Goal: Transaction & Acquisition: Obtain resource

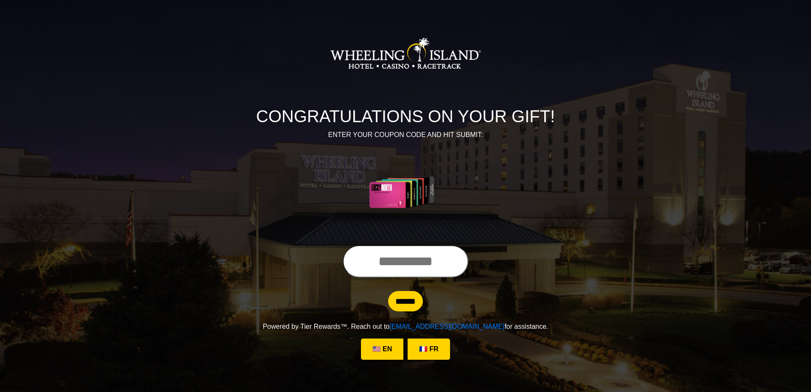
click at [396, 263] on input "text" at bounding box center [406, 261] width 126 height 32
type input "**********"
click at [413, 306] on input "******" at bounding box center [405, 301] width 35 height 20
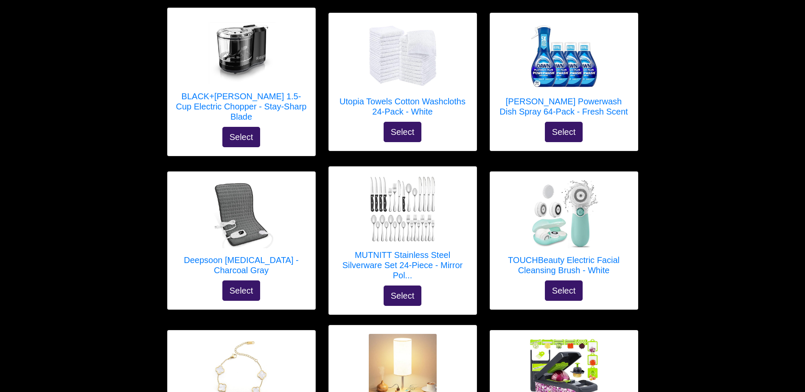
scroll to position [748, 0]
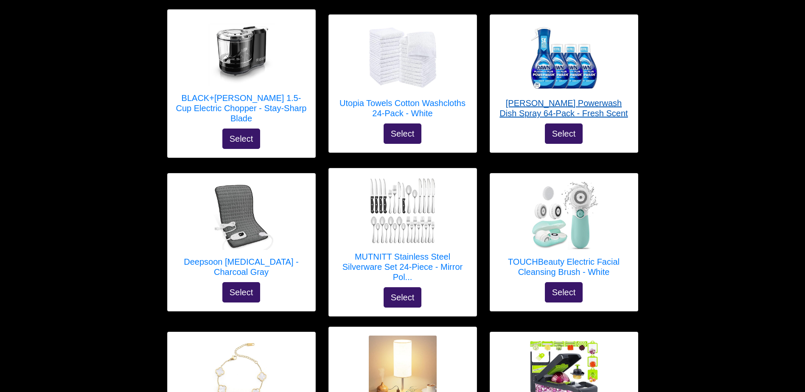
click at [576, 99] on h5 "[PERSON_NAME] Powerwash Dish Spray 64-Pack - Fresh Scent" at bounding box center [563, 108] width 131 height 20
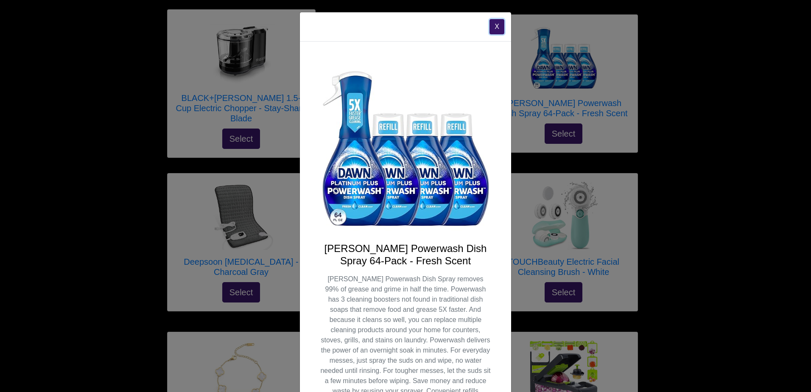
click at [494, 22] on button "X" at bounding box center [497, 26] width 15 height 15
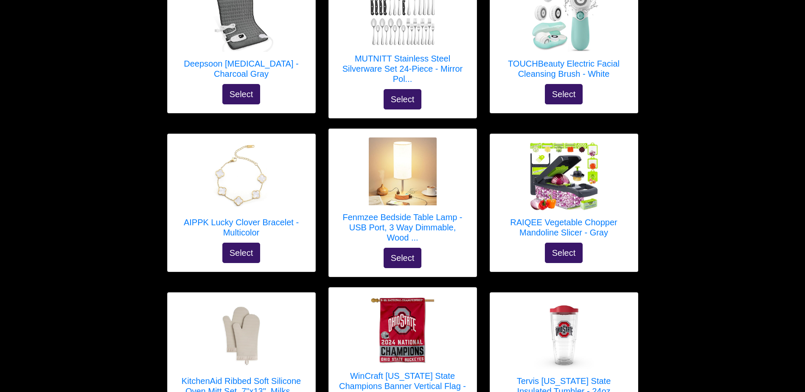
scroll to position [946, 0]
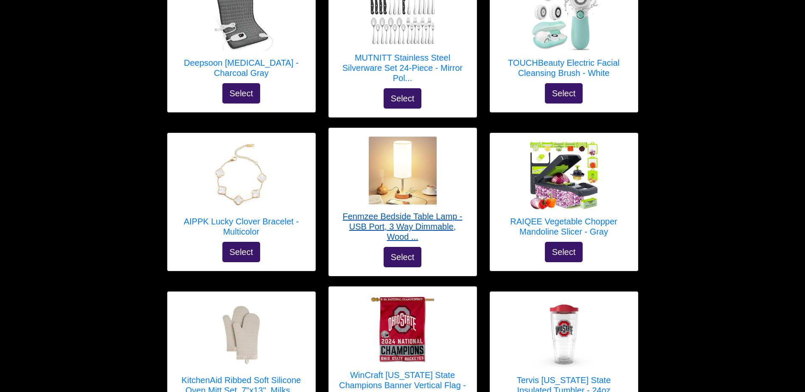
click at [410, 220] on h5 "Fenmzee Bedside Table Lamp - USB Port, 3 Way Dimmable, Wood ..." at bounding box center [402, 226] width 131 height 31
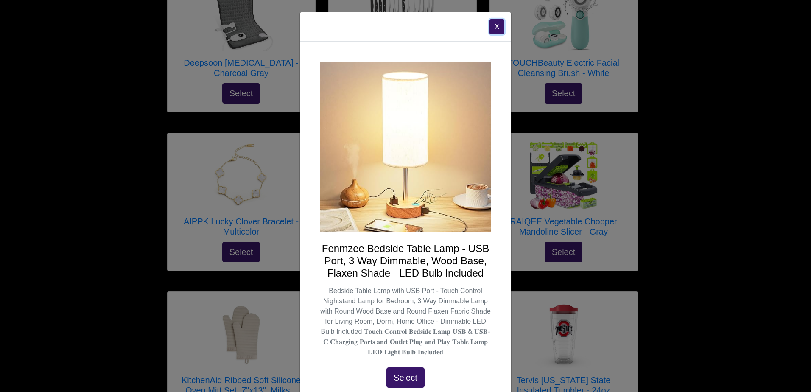
click at [494, 27] on button "X" at bounding box center [497, 26] width 15 height 15
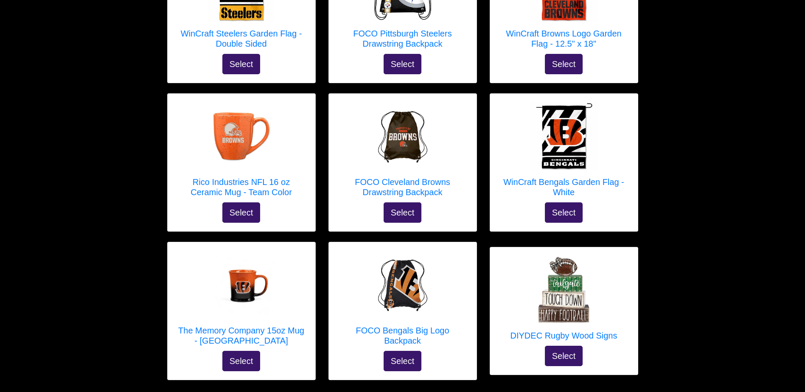
scroll to position [2978, 0]
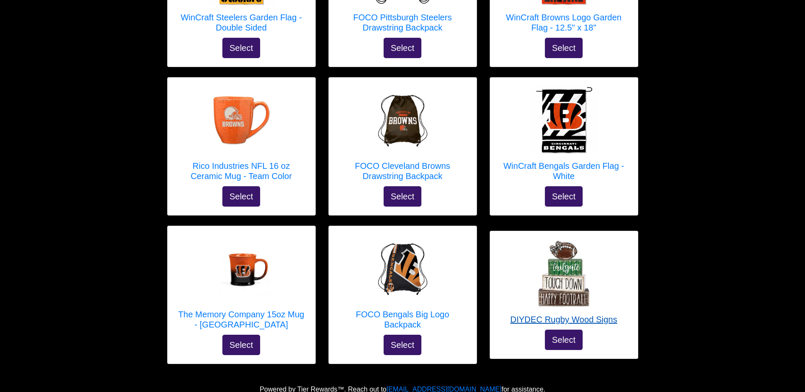
click at [587, 314] on h5 "DIYDEC Rugby Wood Signs" at bounding box center [563, 319] width 107 height 10
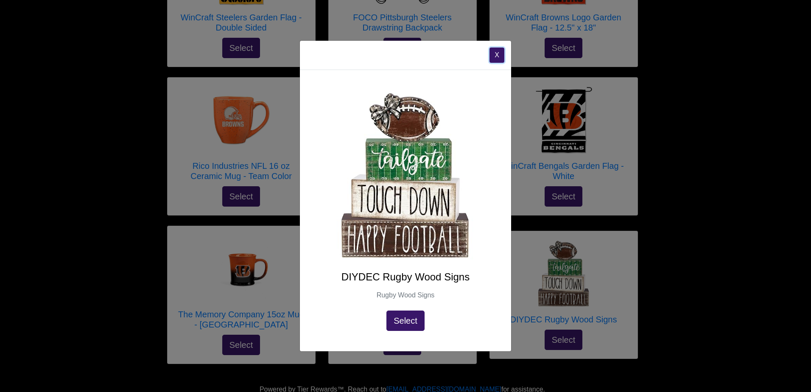
click at [499, 53] on button "X" at bounding box center [497, 55] width 15 height 15
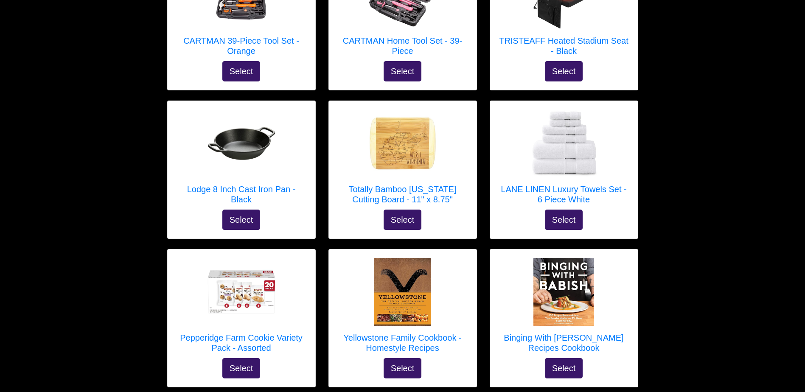
scroll to position [2207, 0]
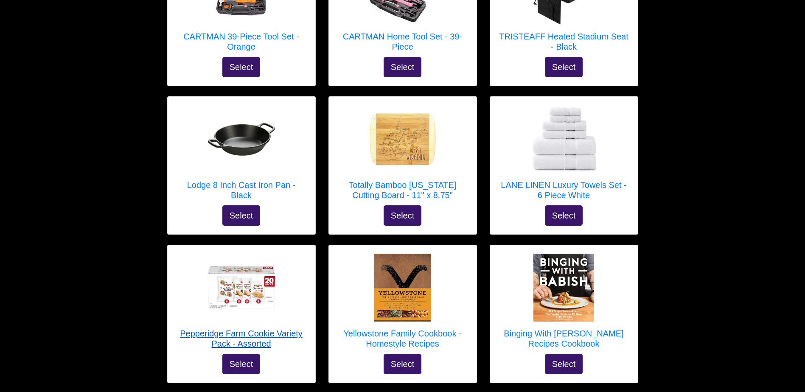
click at [254, 328] on h5 "Pepperidge Farm Cookie Variety Pack - Assorted" at bounding box center [241, 338] width 131 height 20
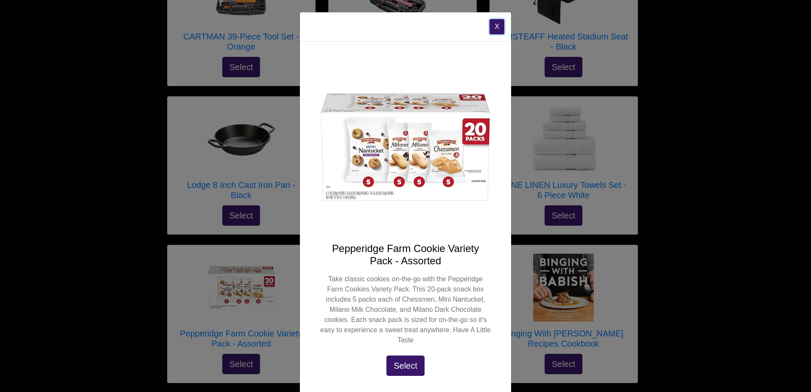
click at [498, 26] on button "X" at bounding box center [497, 26] width 15 height 15
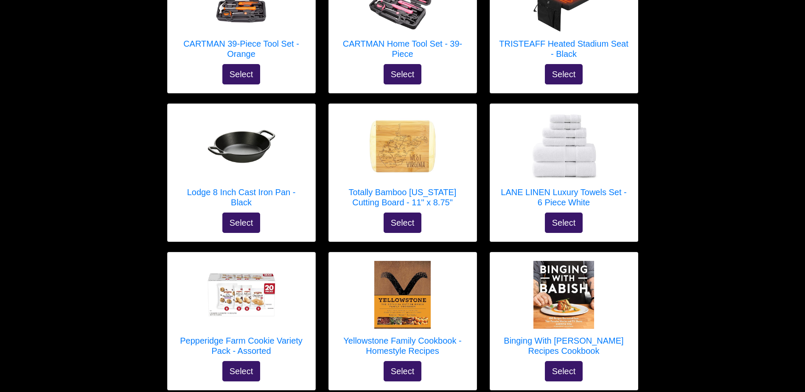
scroll to position [2201, 0]
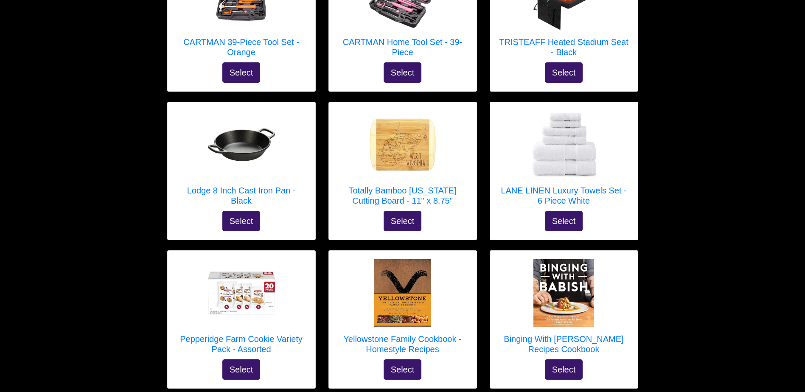
click at [267, 334] on h5 "Pepperidge Farm Cookie Variety Pack - Assorted" at bounding box center [241, 344] width 131 height 20
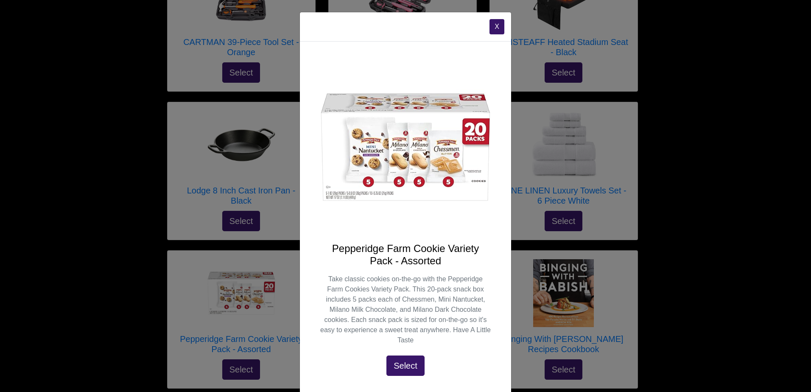
click at [490, 25] on button "X" at bounding box center [497, 26] width 15 height 15
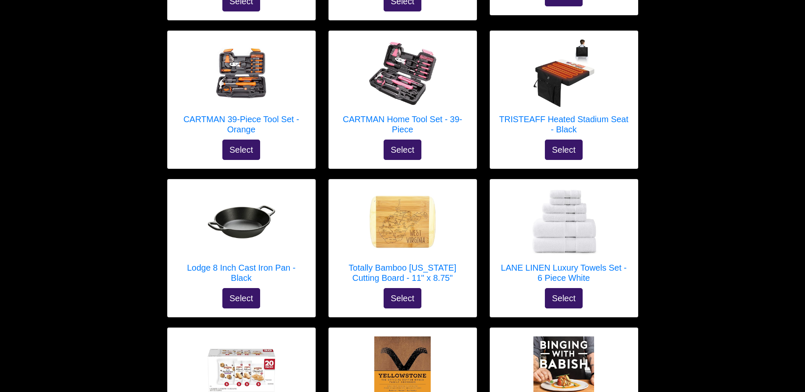
scroll to position [2122, 0]
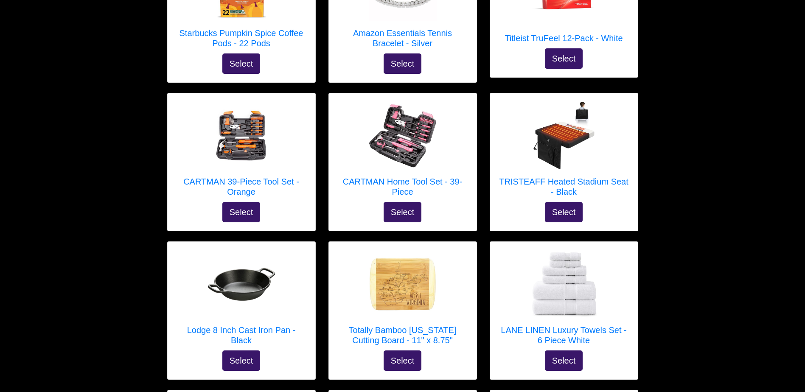
scroll to position [2057, 0]
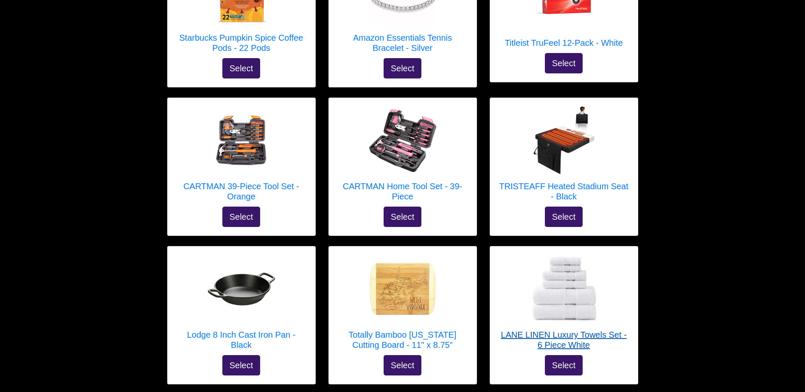
click at [572, 266] on img at bounding box center [564, 289] width 68 height 68
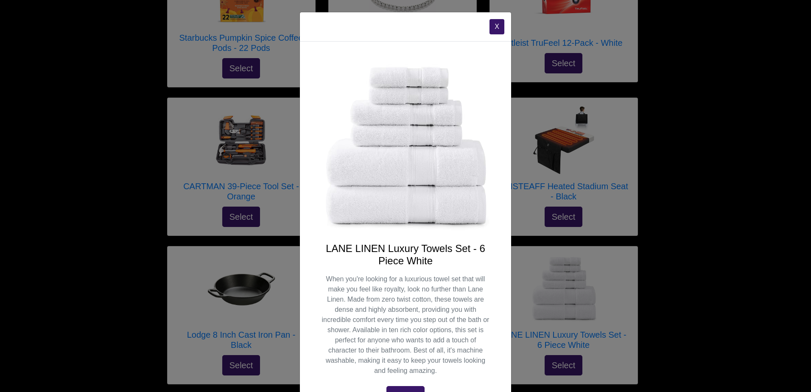
click at [498, 26] on button "X" at bounding box center [497, 26] width 15 height 15
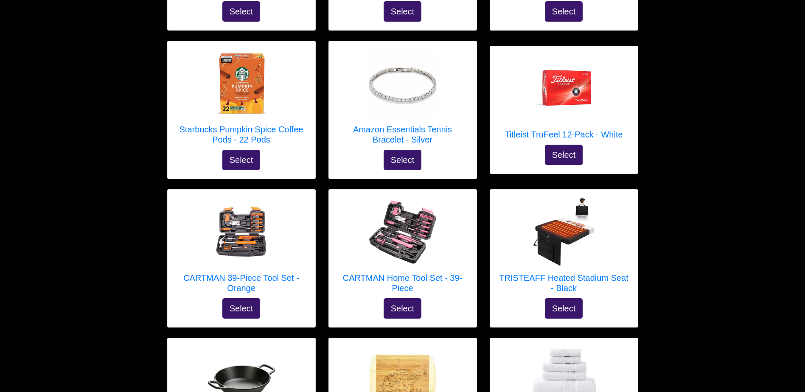
scroll to position [1958, 0]
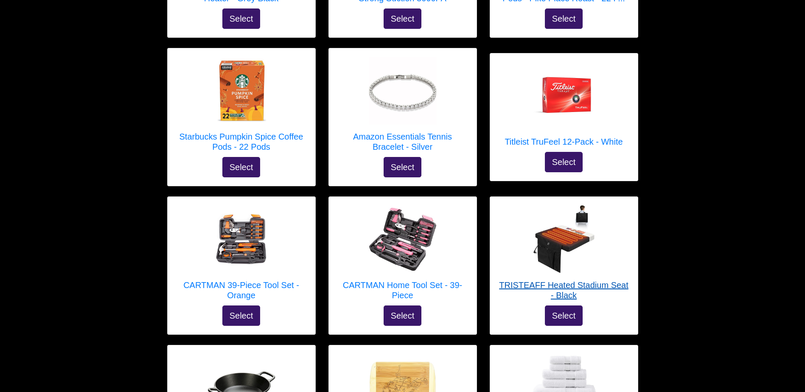
click at [602, 280] on h5 "TRISTEAFF Heated Stadium Seat - Black" at bounding box center [563, 290] width 131 height 20
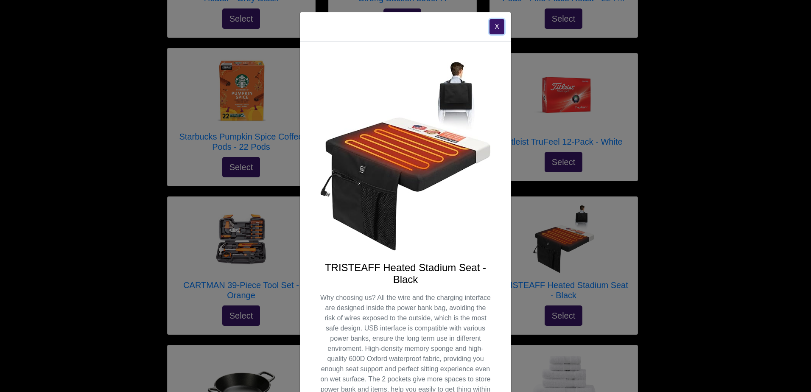
click at [491, 33] on button "X" at bounding box center [497, 26] width 15 height 15
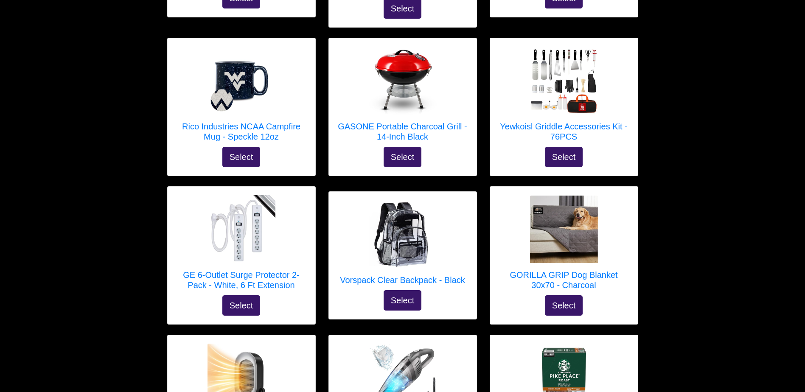
scroll to position [1520, 0]
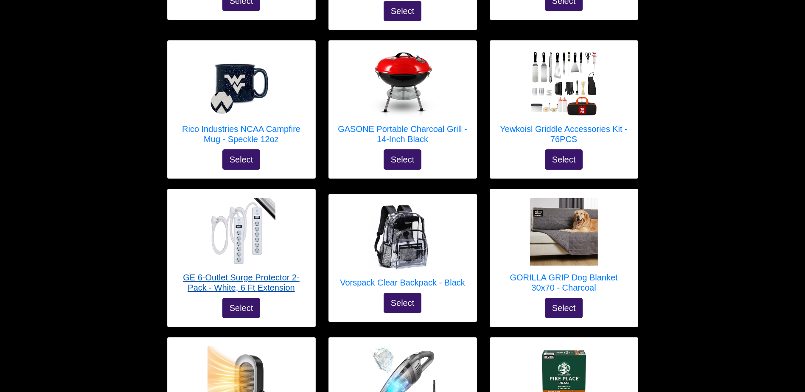
click at [272, 272] on h5 "GE 6-Outlet Surge Protector 2-Pack - White, 6 Ft Extension" at bounding box center [241, 282] width 131 height 20
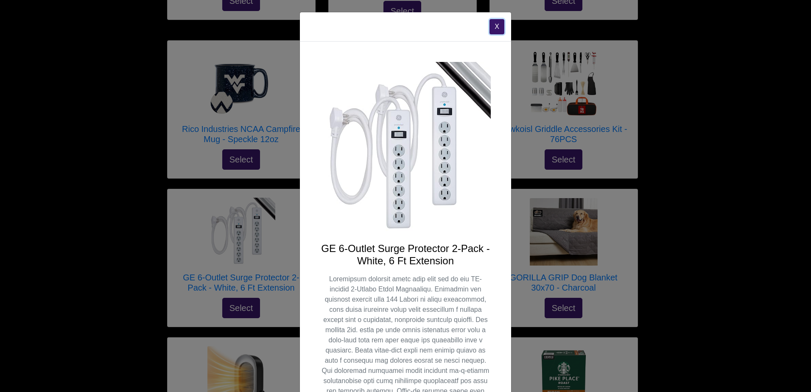
click at [496, 26] on button "X" at bounding box center [497, 26] width 15 height 15
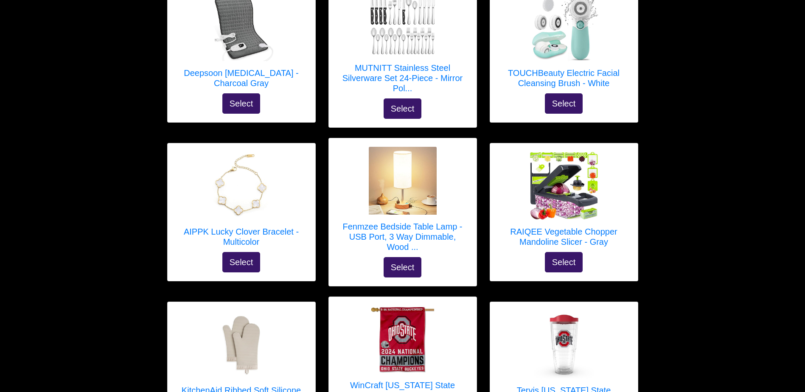
scroll to position [924, 0]
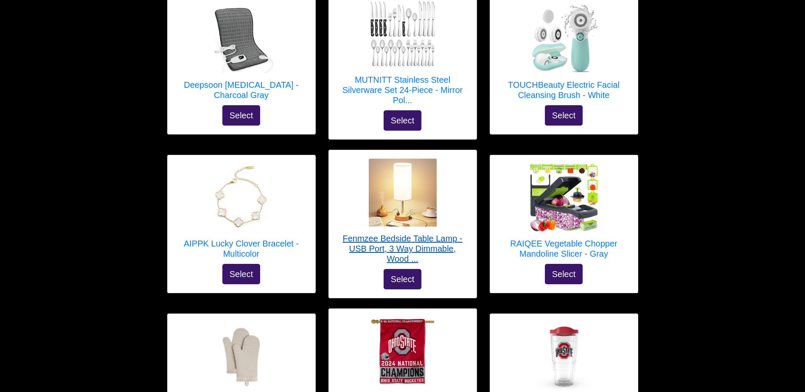
click at [437, 233] on h5 "Fenmzee Bedside Table Lamp - USB Port, 3 Way Dimmable, Wood ..." at bounding box center [402, 248] width 131 height 31
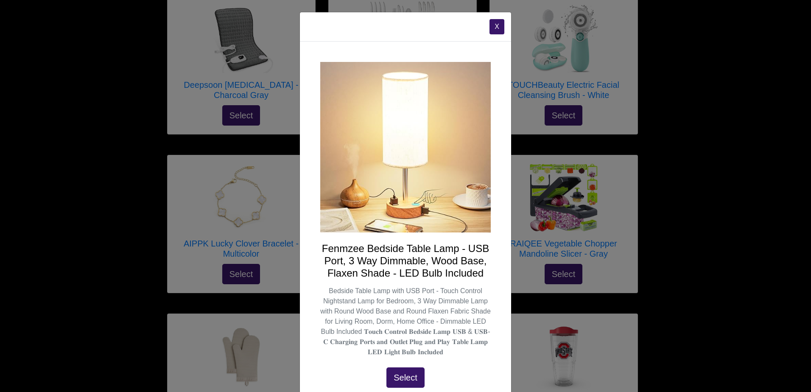
click at [493, 25] on button "X" at bounding box center [497, 26] width 15 height 15
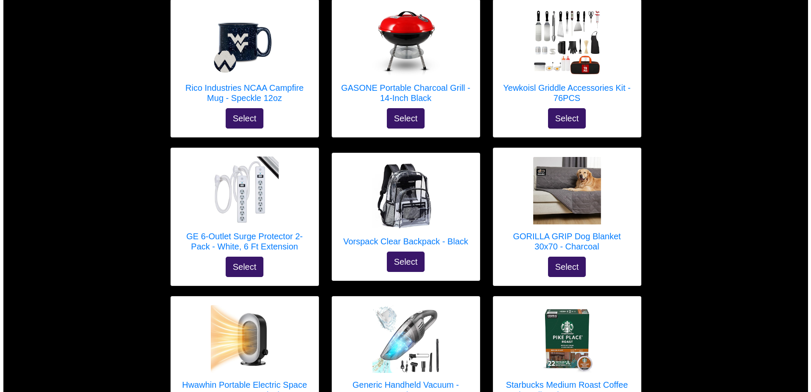
scroll to position [1562, 0]
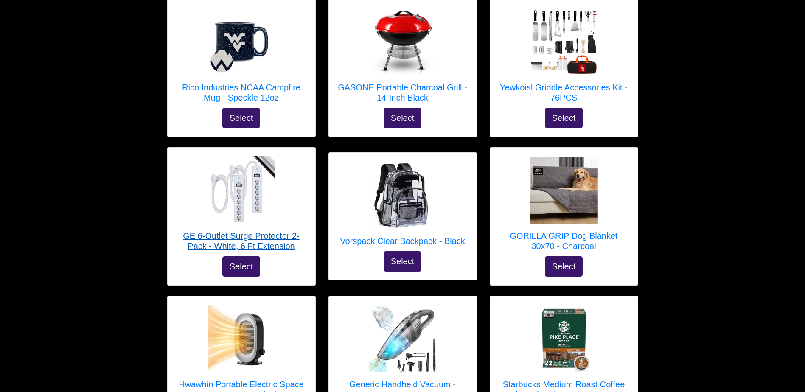
click at [272, 231] on h5 "GE 6-Outlet Surge Protector 2-Pack - White, 6 Ft Extension" at bounding box center [241, 241] width 131 height 20
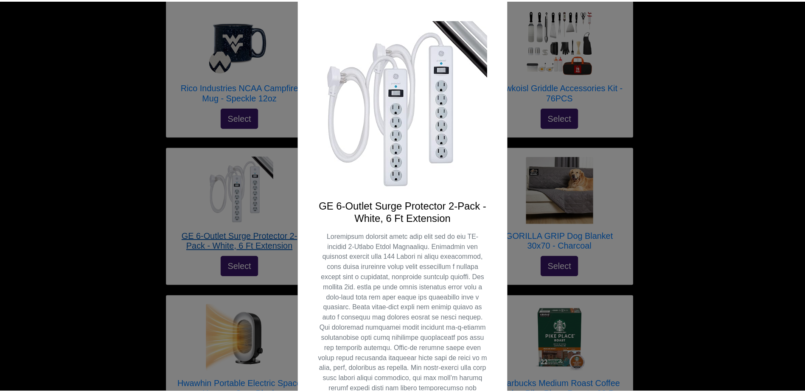
scroll to position [0, 0]
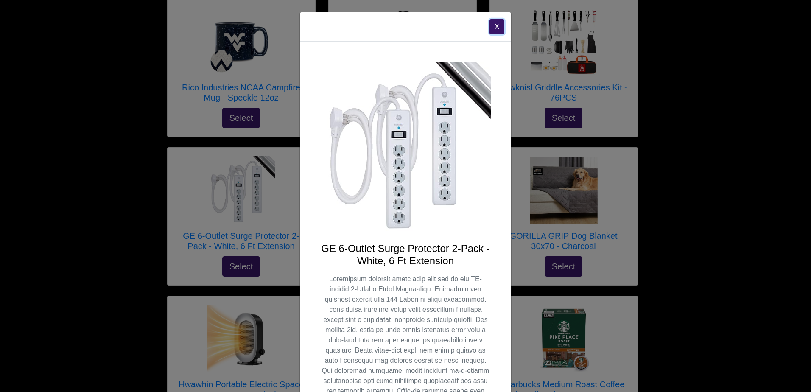
click at [494, 30] on button "X" at bounding box center [497, 26] width 15 height 15
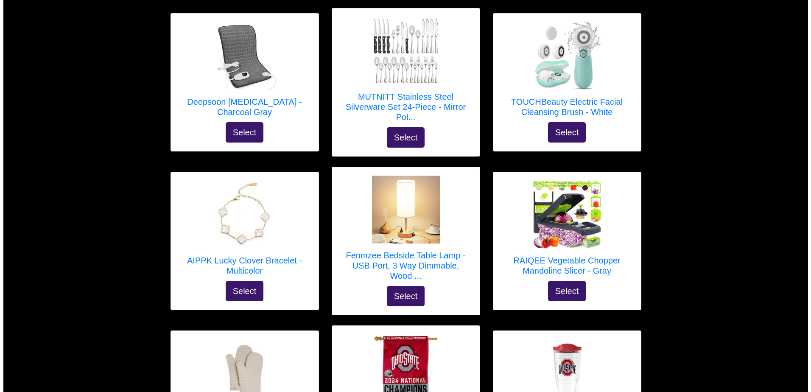
scroll to position [899, 0]
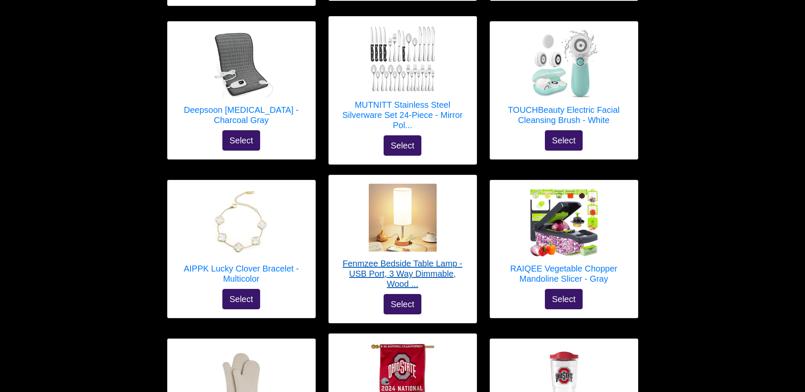
click at [427, 268] on h5 "Fenmzee Bedside Table Lamp - USB Port, 3 Way Dimmable, Wood ..." at bounding box center [402, 273] width 131 height 31
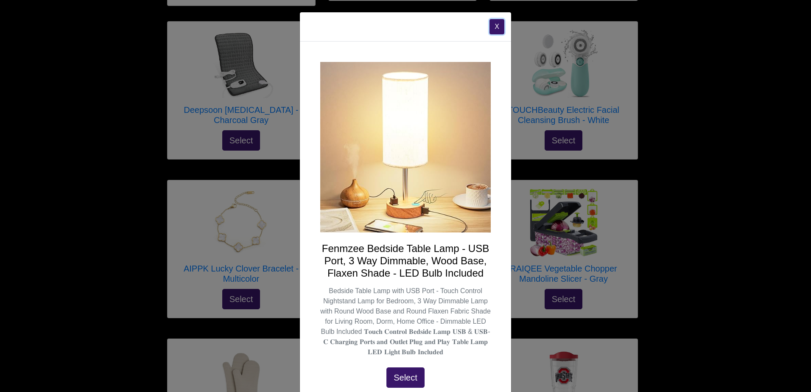
click at [495, 23] on button "X" at bounding box center [497, 26] width 15 height 15
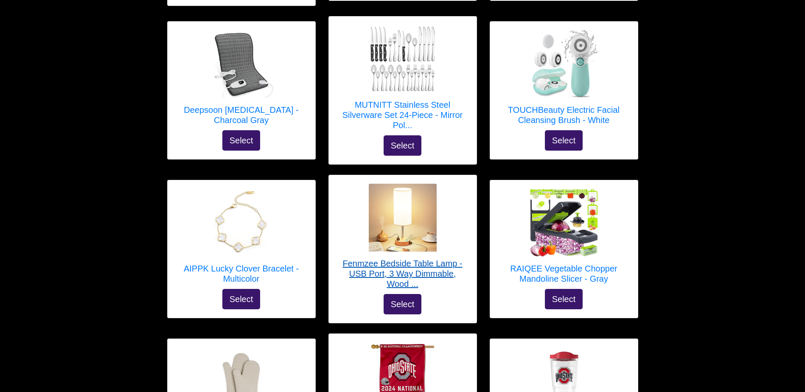
click at [387, 258] on h5 "Fenmzee Bedside Table Lamp - USB Port, 3 Way Dimmable, Wood ..." at bounding box center [402, 273] width 131 height 31
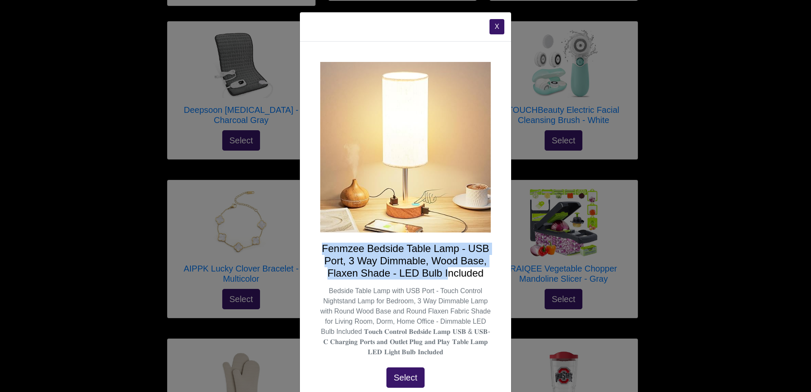
drag, startPoint x: 320, startPoint y: 247, endPoint x: 451, endPoint y: 268, distance: 132.3
click at [451, 268] on h4 "Fenmzee Bedside Table Lamp - USB Port, 3 Way Dimmable, Wood Base, Flaxen Shade …" at bounding box center [405, 261] width 171 height 36
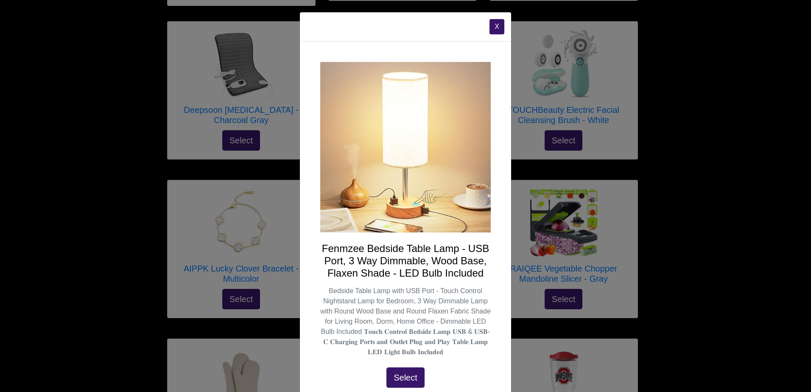
drag, startPoint x: 451, startPoint y: 268, endPoint x: 468, endPoint y: 267, distance: 17.4
click at [468, 267] on h4 "Fenmzee Bedside Table Lamp - USB Port, 3 Way Dimmable, Wood Base, Flaxen Shade …" at bounding box center [405, 261] width 171 height 36
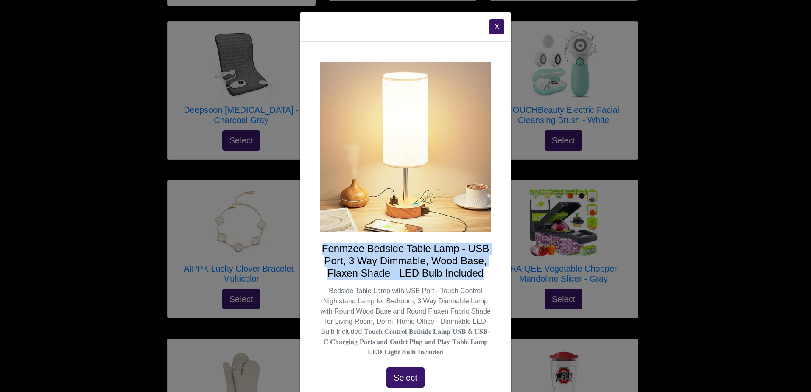
drag, startPoint x: 320, startPoint y: 248, endPoint x: 484, endPoint y: 271, distance: 165.3
click at [484, 271] on h4 "Fenmzee Bedside Table Lamp - USB Port, 3 Way Dimmable, Wood Base, Flaxen Shade …" at bounding box center [405, 261] width 171 height 36
copy h4 "Fenmzee Bedside Table Lamp - USB Port, 3 Way Dimmable, Wood Base, Flaxen Shade …"
click at [389, 145] on img at bounding box center [405, 147] width 171 height 171
click at [404, 381] on button "Select" at bounding box center [405, 377] width 38 height 20
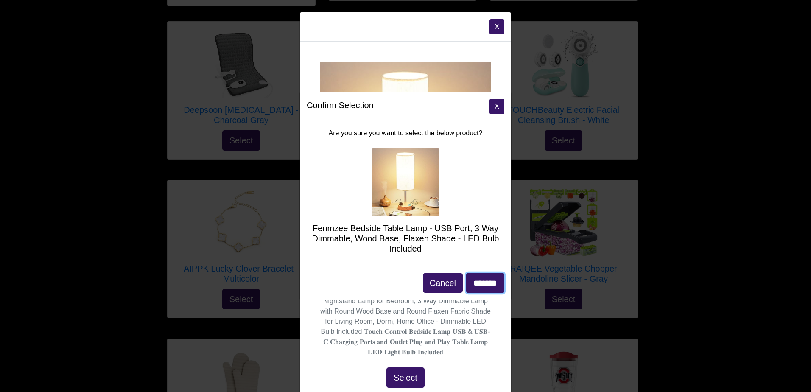
click at [484, 281] on input "*******" at bounding box center [485, 283] width 38 height 20
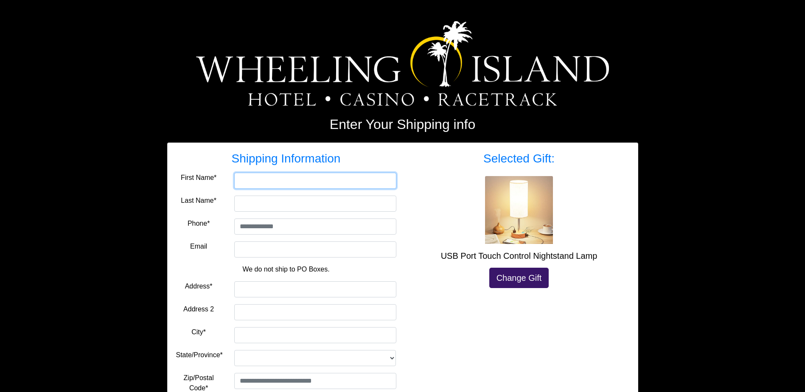
click at [262, 185] on input "First Name*" at bounding box center [315, 181] width 162 height 16
type input "***"
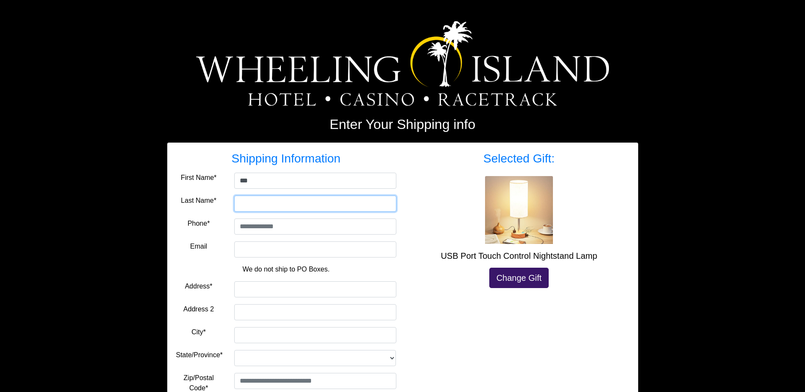
type input "******"
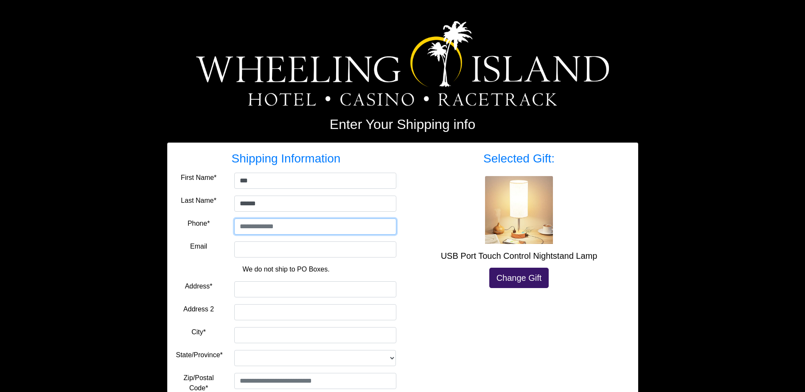
type input "**********"
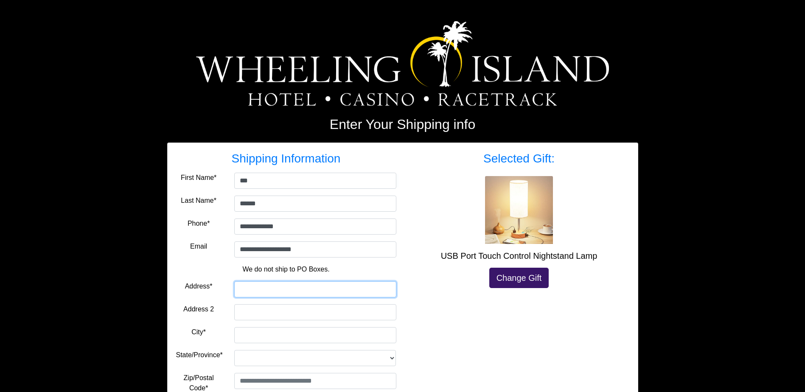
type input "**********"
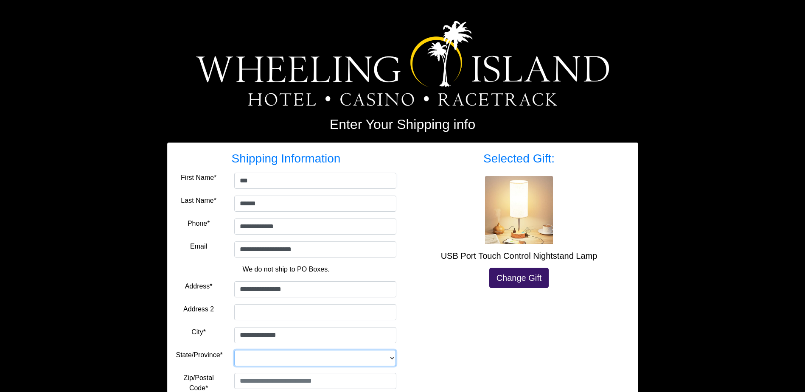
select select "**"
type input "*****"
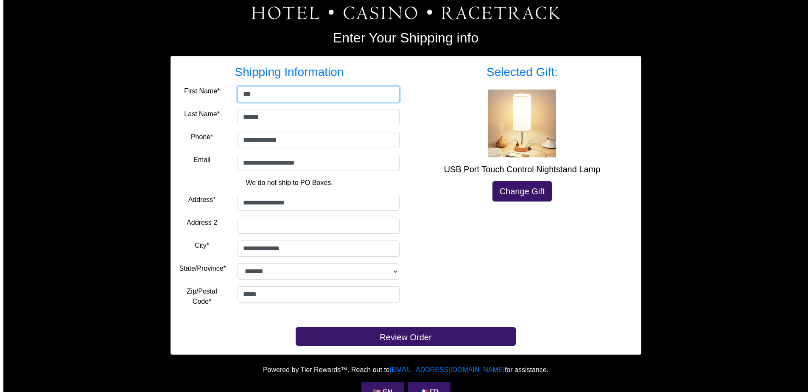
scroll to position [108, 0]
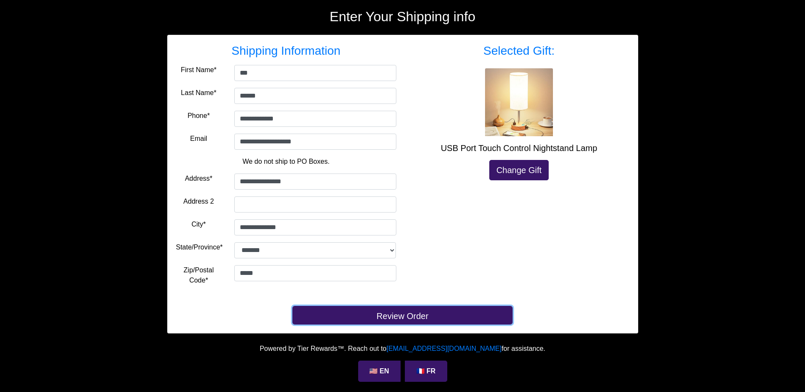
click at [412, 311] on button "Review Order" at bounding box center [402, 315] width 220 height 19
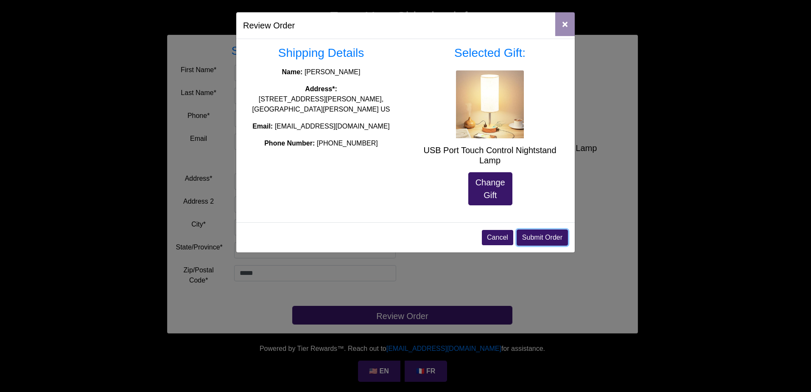
click at [535, 240] on button "Submit Order" at bounding box center [542, 238] width 51 height 16
